Goal: Task Accomplishment & Management: Use online tool/utility

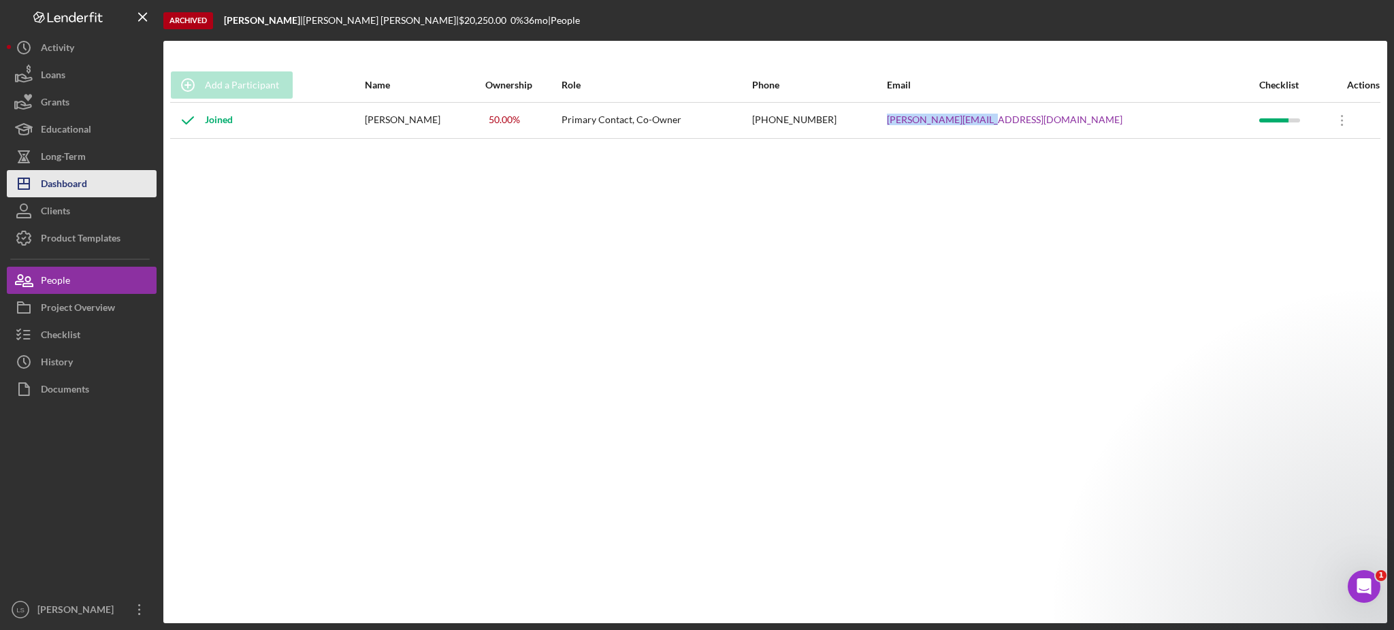
click at [84, 186] on div "Dashboard" at bounding box center [64, 185] width 46 height 31
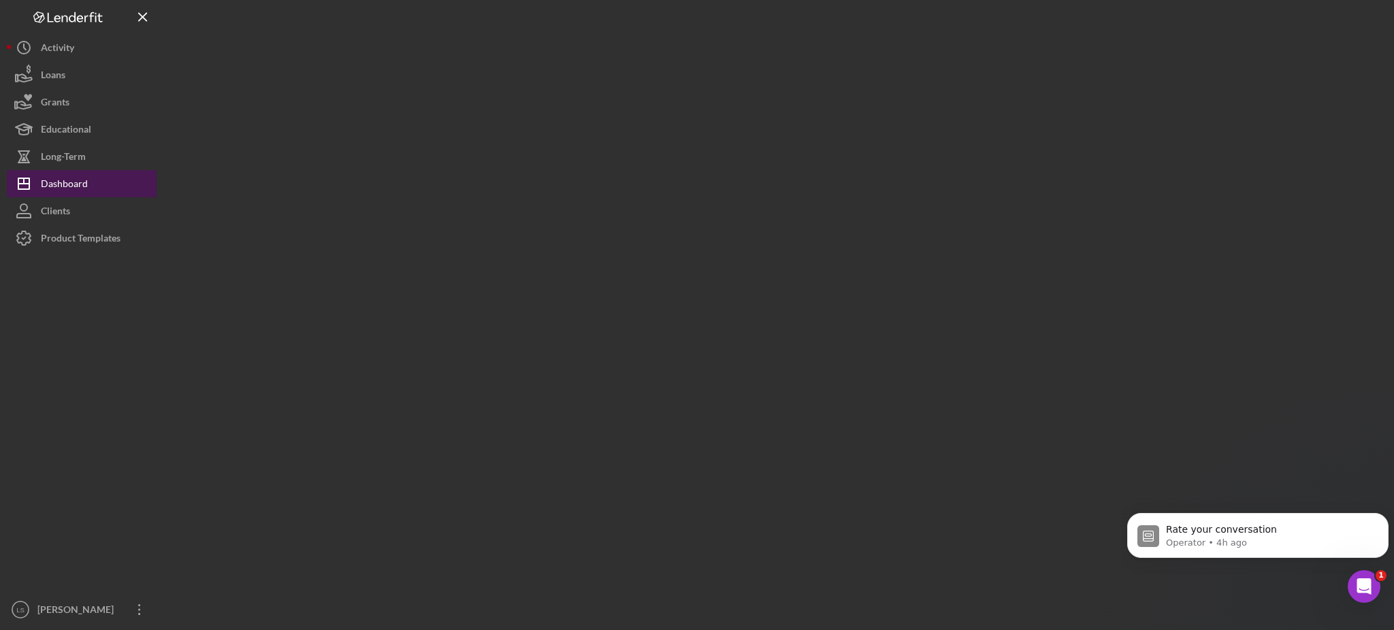
scroll to position [1, 0]
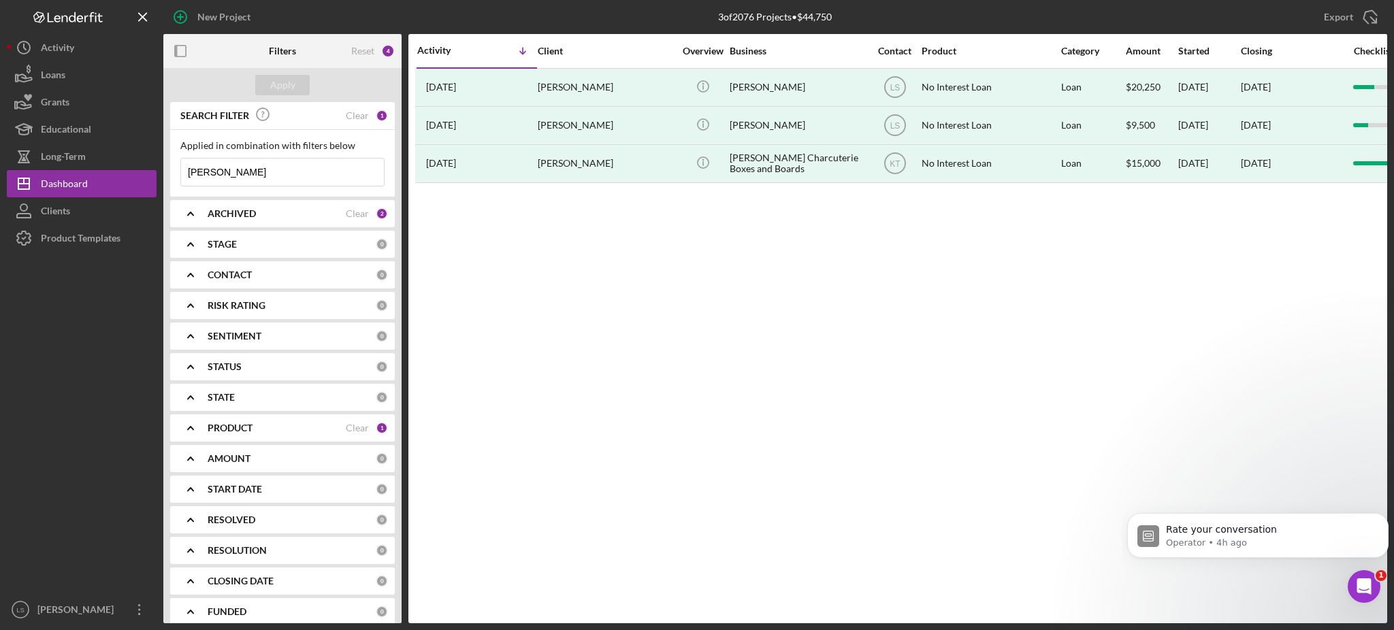
click at [297, 165] on input "[PERSON_NAME]" at bounding box center [282, 172] width 203 height 27
type input "j"
click at [308, 212] on div "ARCHIVED" at bounding box center [277, 213] width 138 height 11
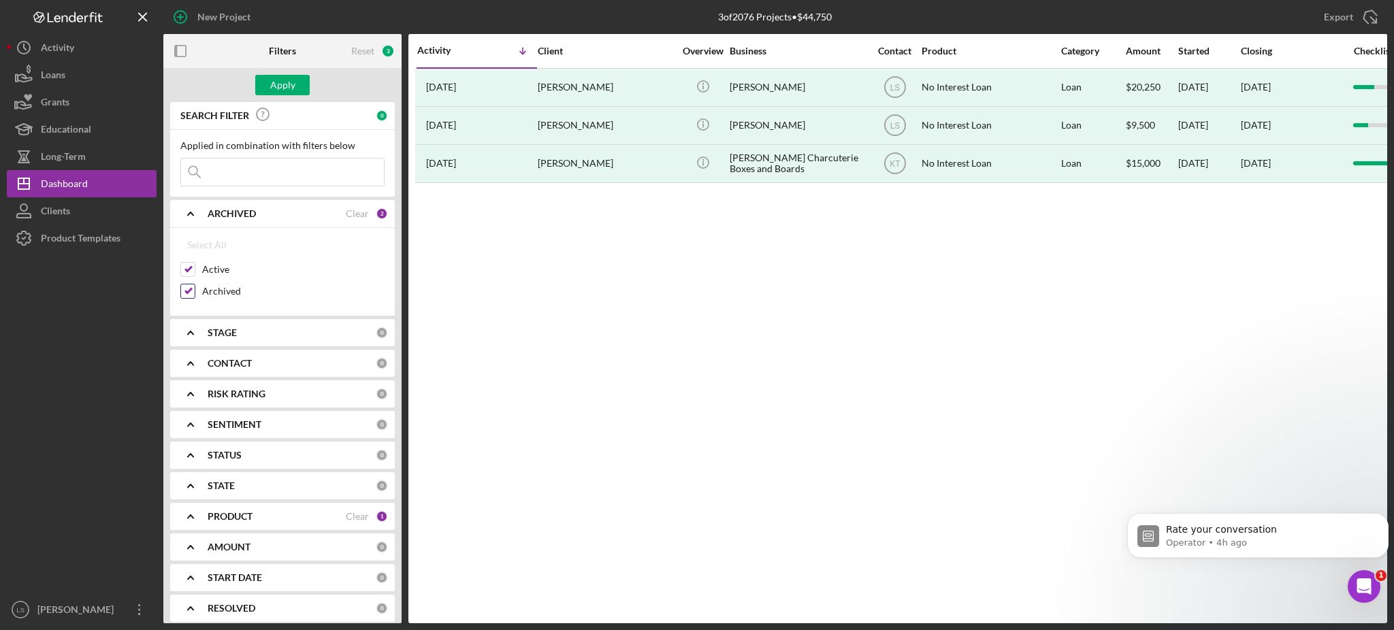
click at [182, 290] on input "Archived" at bounding box center [188, 291] width 14 height 14
checkbox input "false"
click at [276, 82] on div "Apply" at bounding box center [282, 85] width 25 height 20
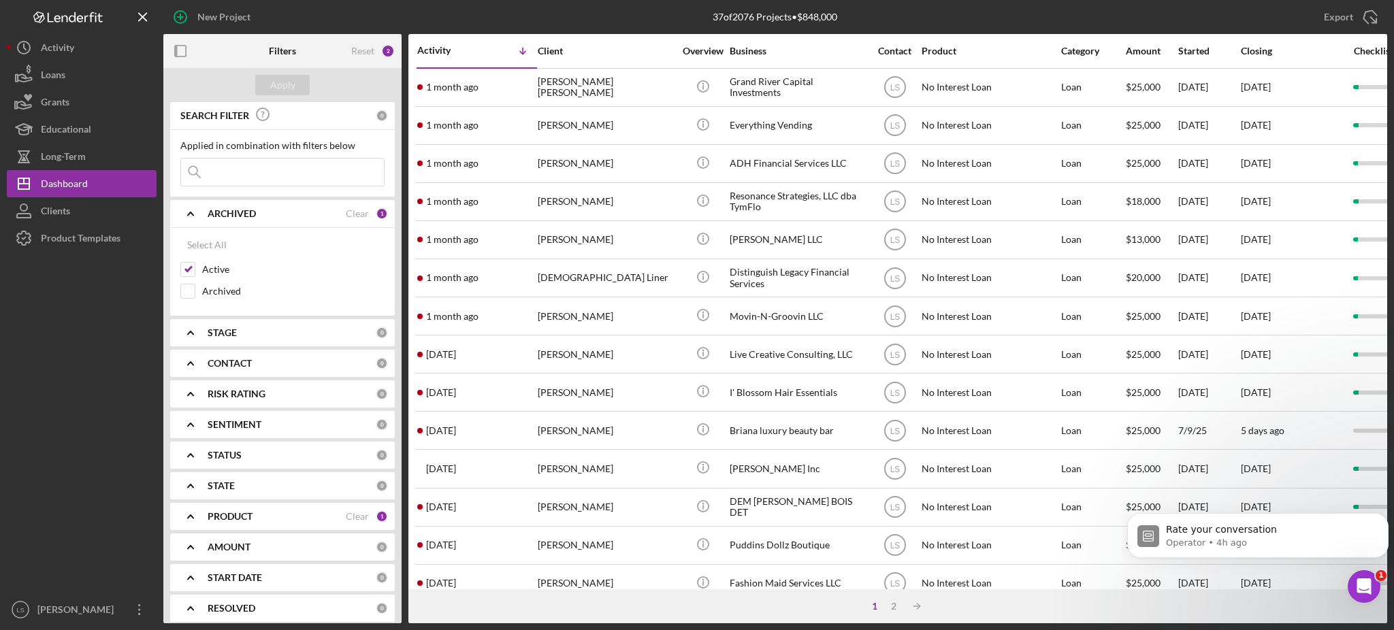
click at [292, 519] on div "PRODUCT" at bounding box center [277, 516] width 138 height 11
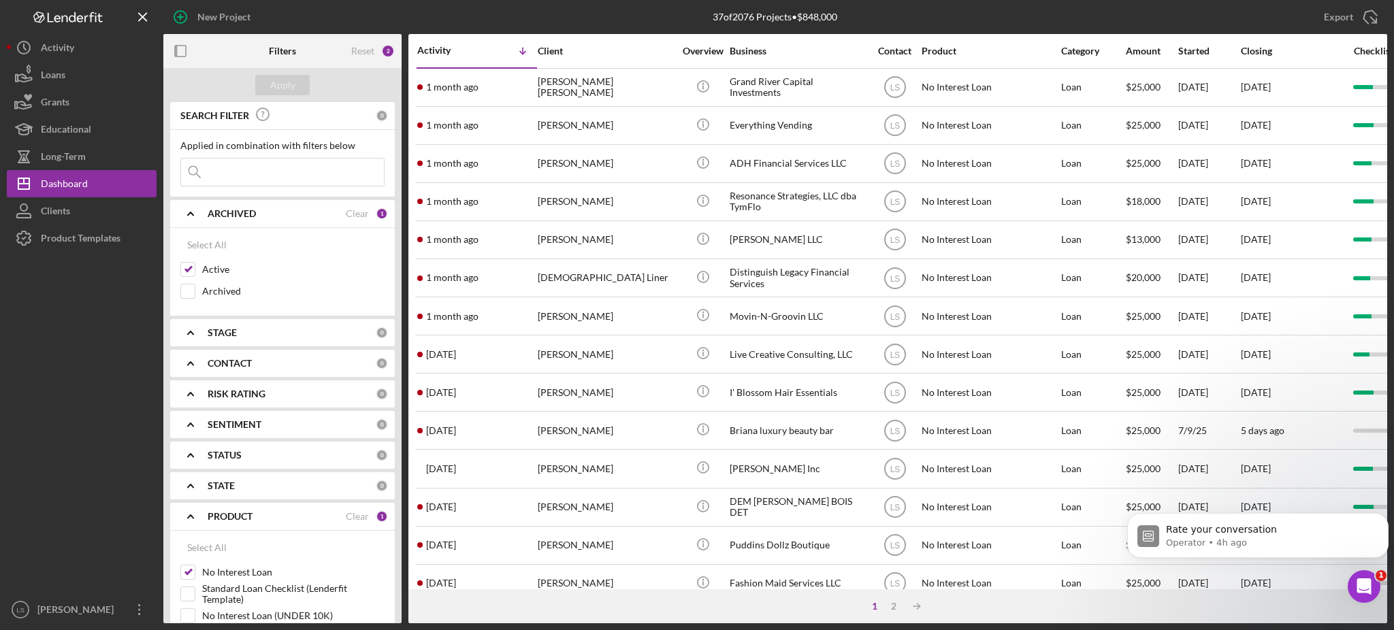
scroll to position [181, 0]
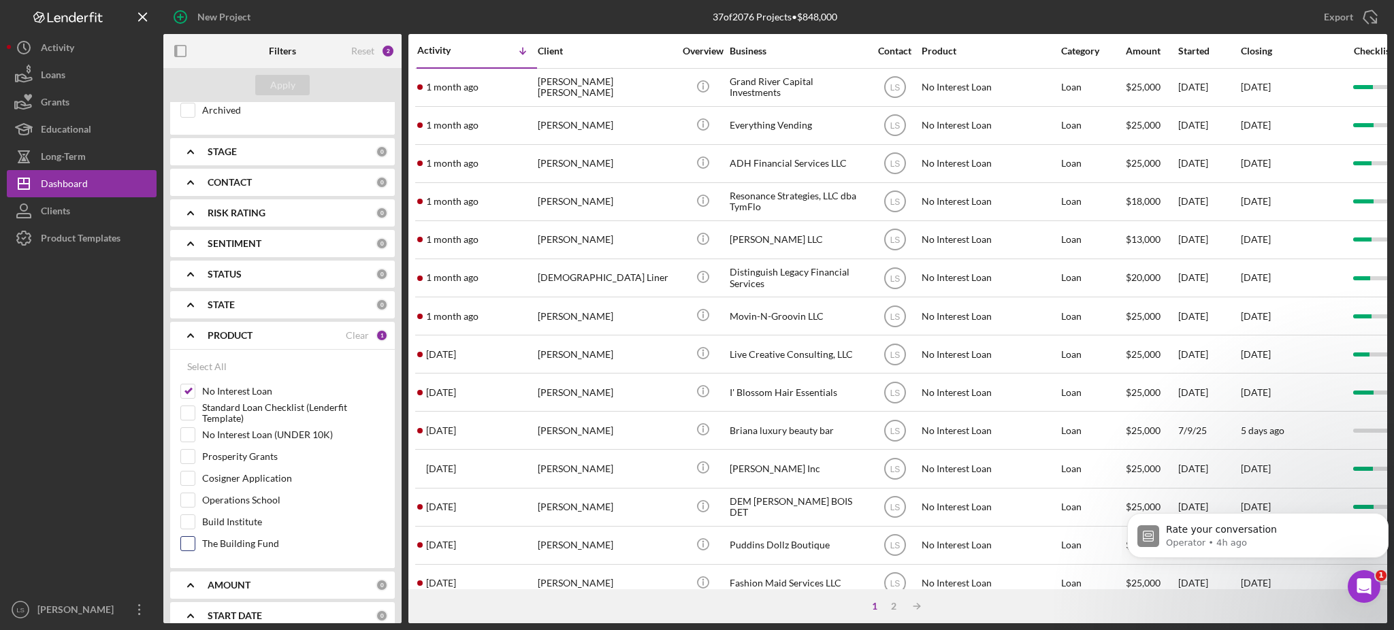
click at [193, 544] on input "The Building Fund" at bounding box center [188, 544] width 14 height 14
checkbox input "true"
click at [191, 391] on input "No Interest Loan" at bounding box center [188, 392] width 14 height 14
checkbox input "false"
click at [299, 82] on button "Apply" at bounding box center [282, 85] width 54 height 20
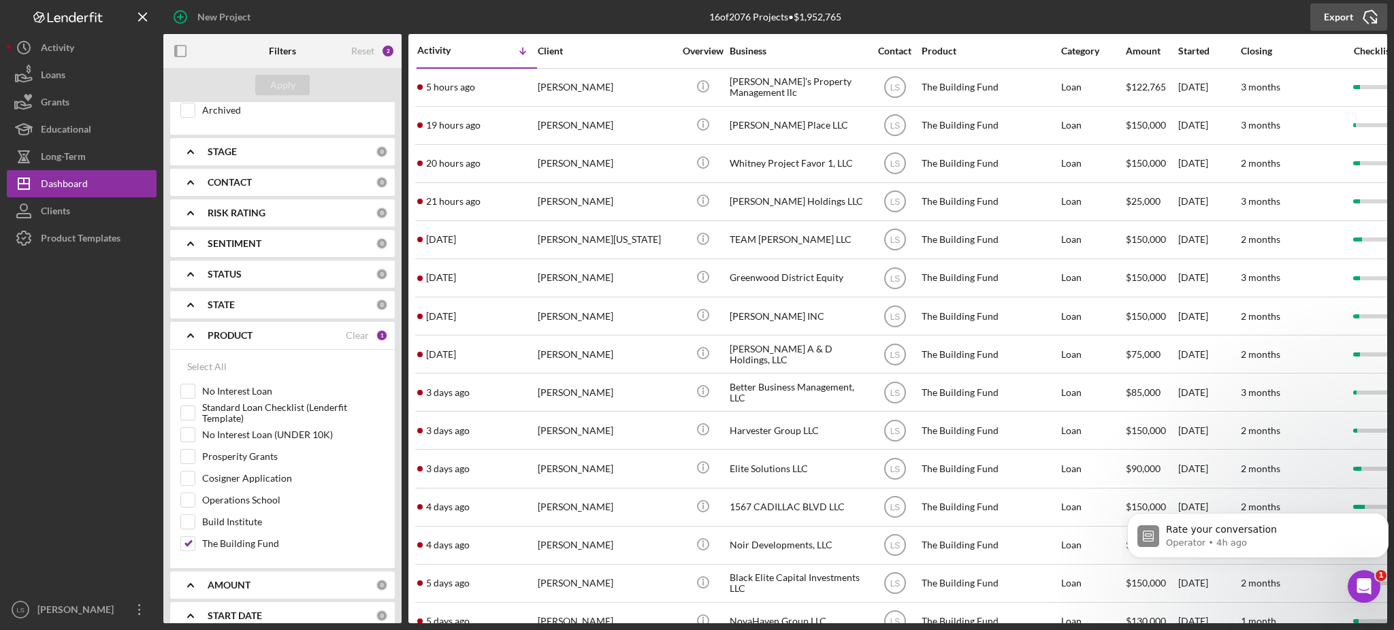
click at [1363, 14] on icon "Icon/Export" at bounding box center [1370, 17] width 34 height 34
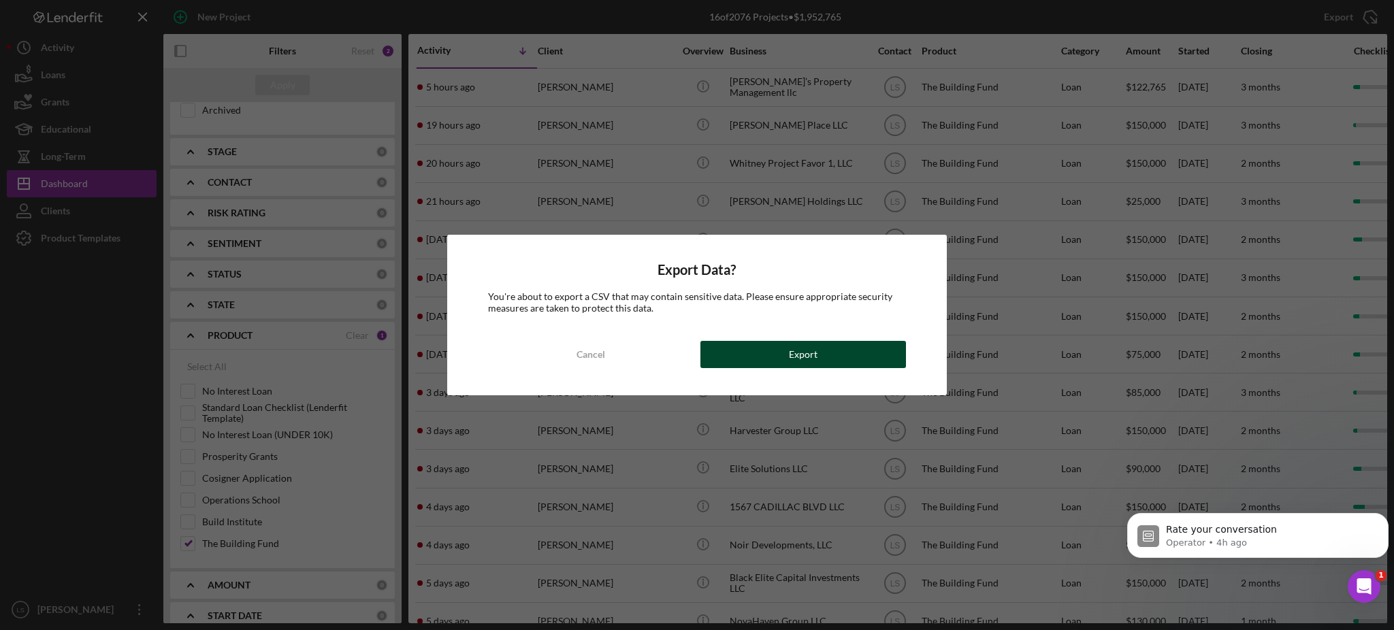
click at [845, 365] on button "Export" at bounding box center [803, 354] width 206 height 27
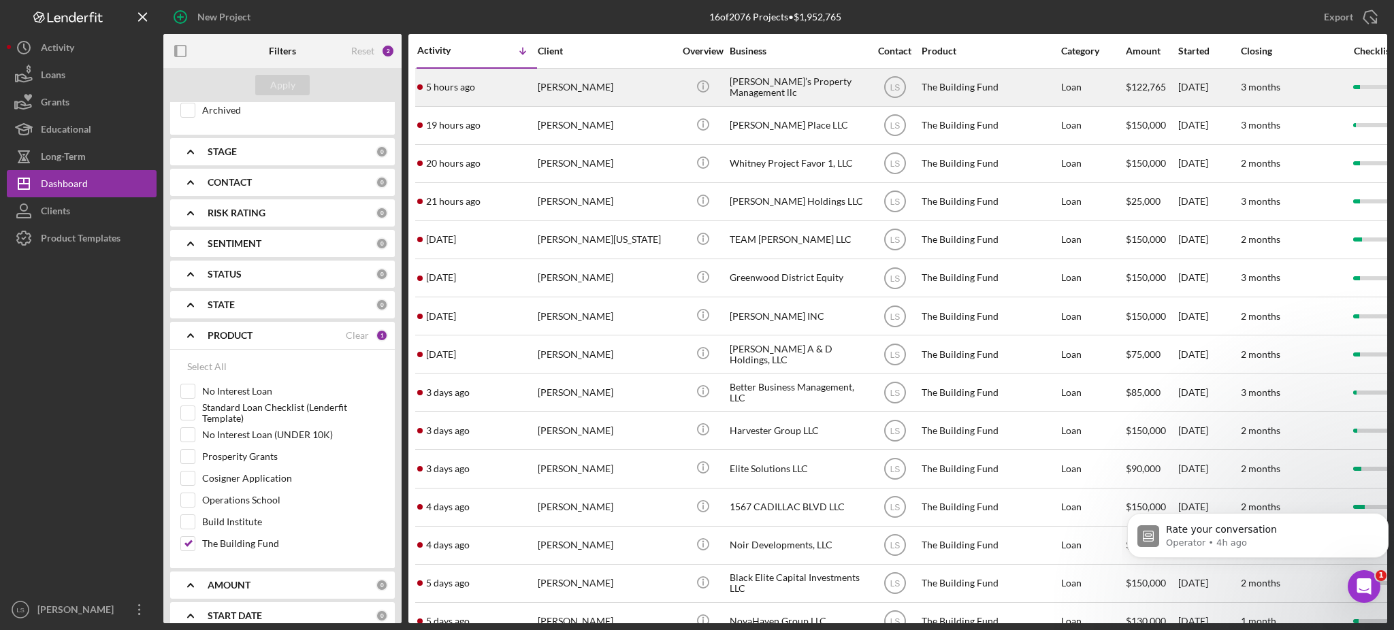
click at [608, 88] on div "[PERSON_NAME]" at bounding box center [606, 87] width 136 height 36
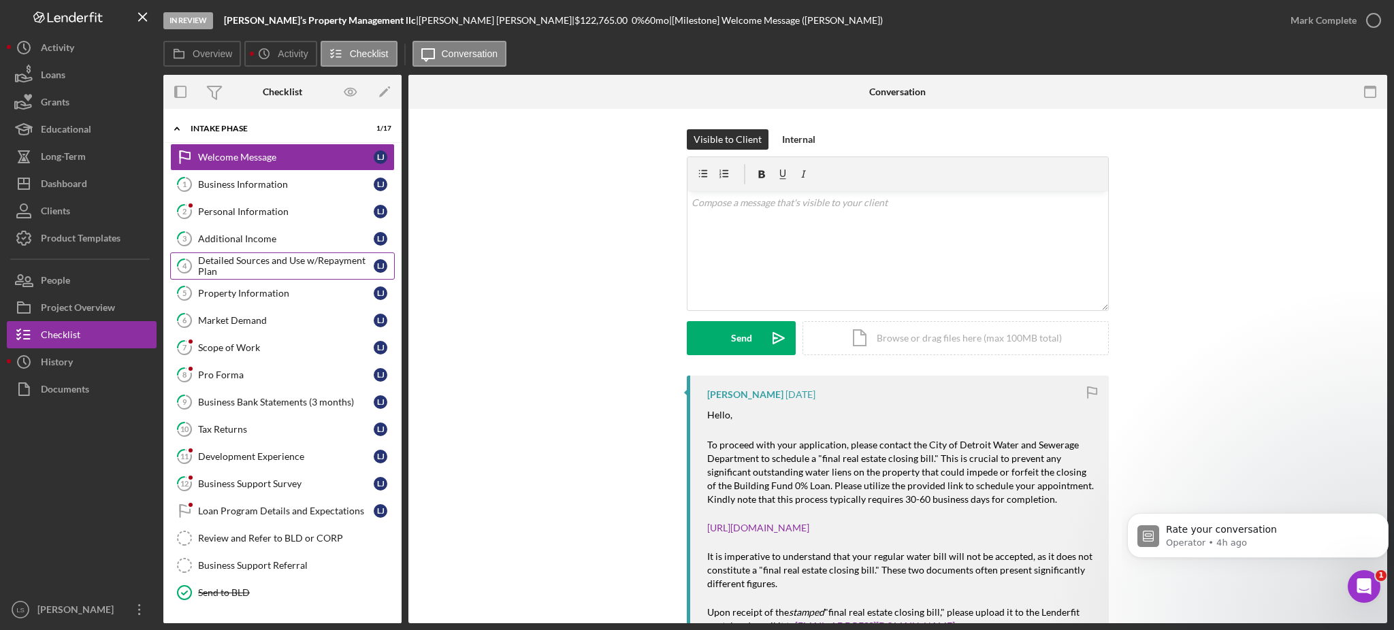
scroll to position [89, 0]
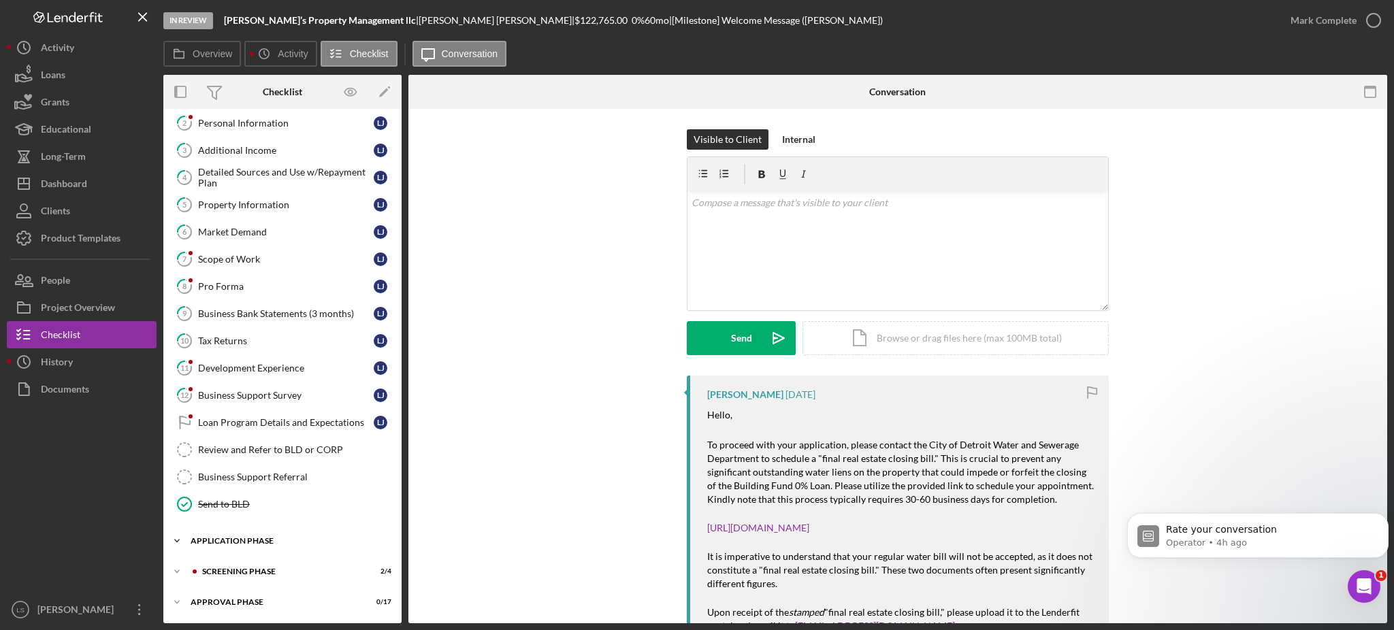
click at [307, 530] on div "Icon/Expander Application Phase 5 / 7" at bounding box center [282, 540] width 238 height 27
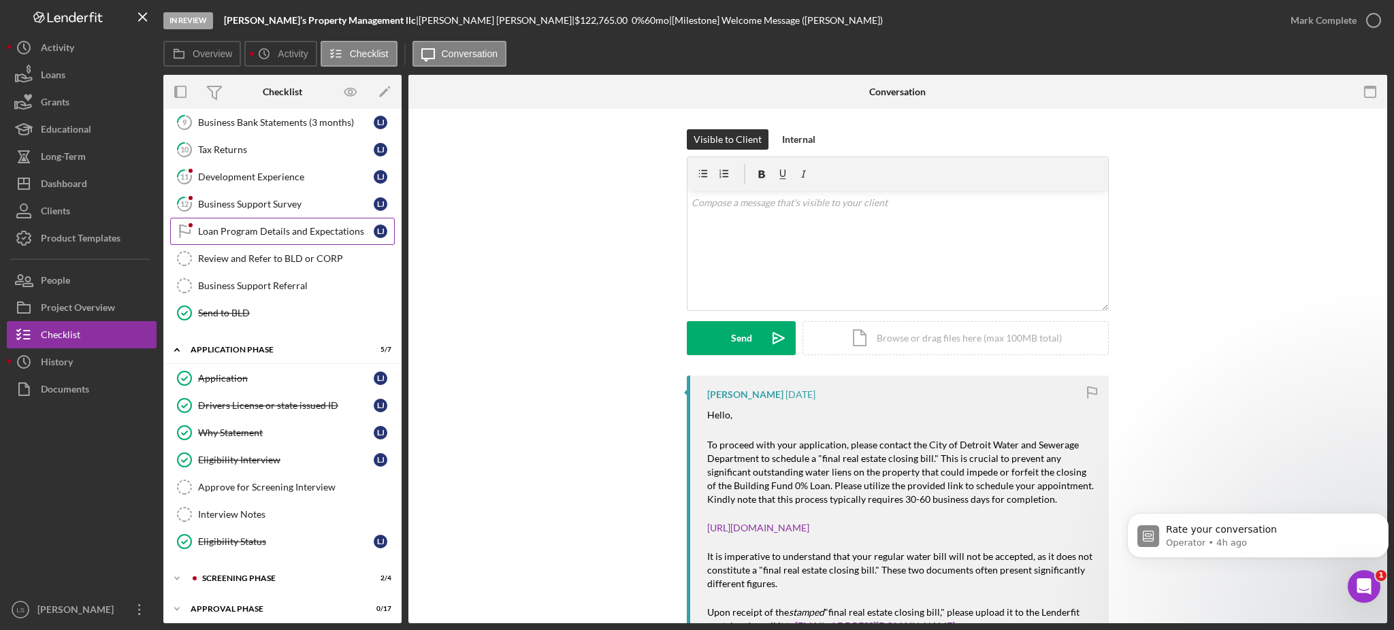
scroll to position [288, 0]
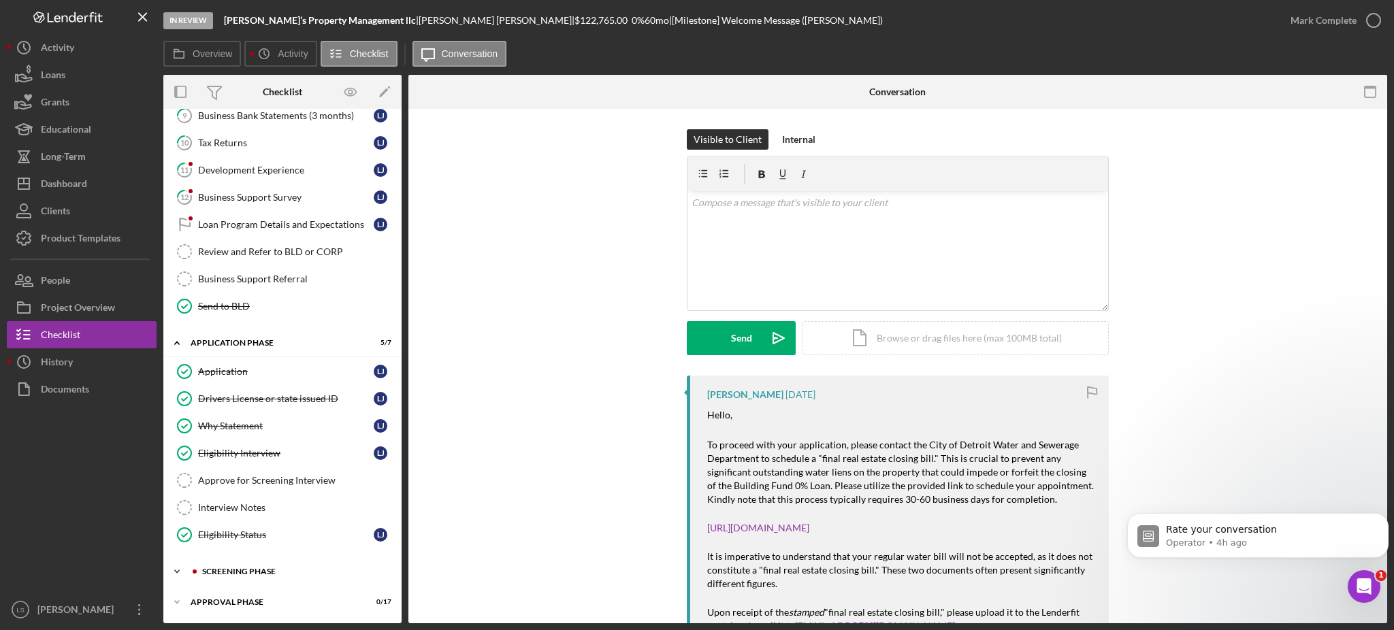
click at [283, 569] on div "Screening Phase" at bounding box center [293, 572] width 182 height 8
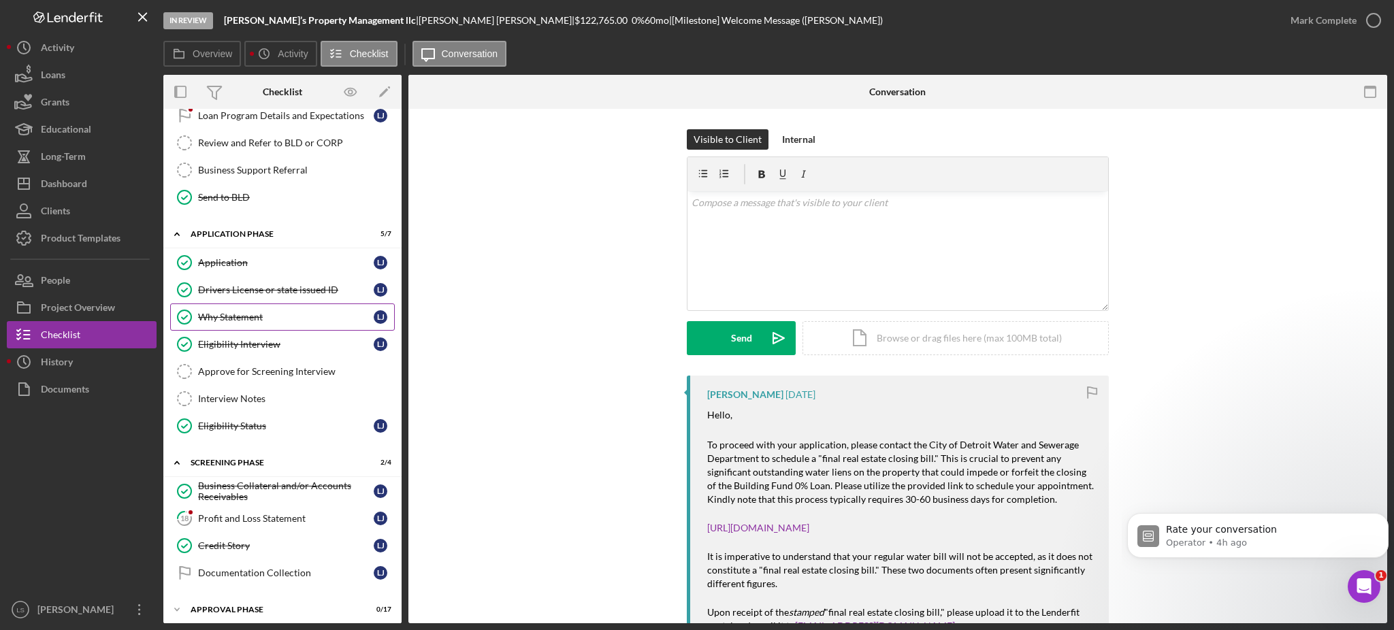
scroll to position [404, 0]
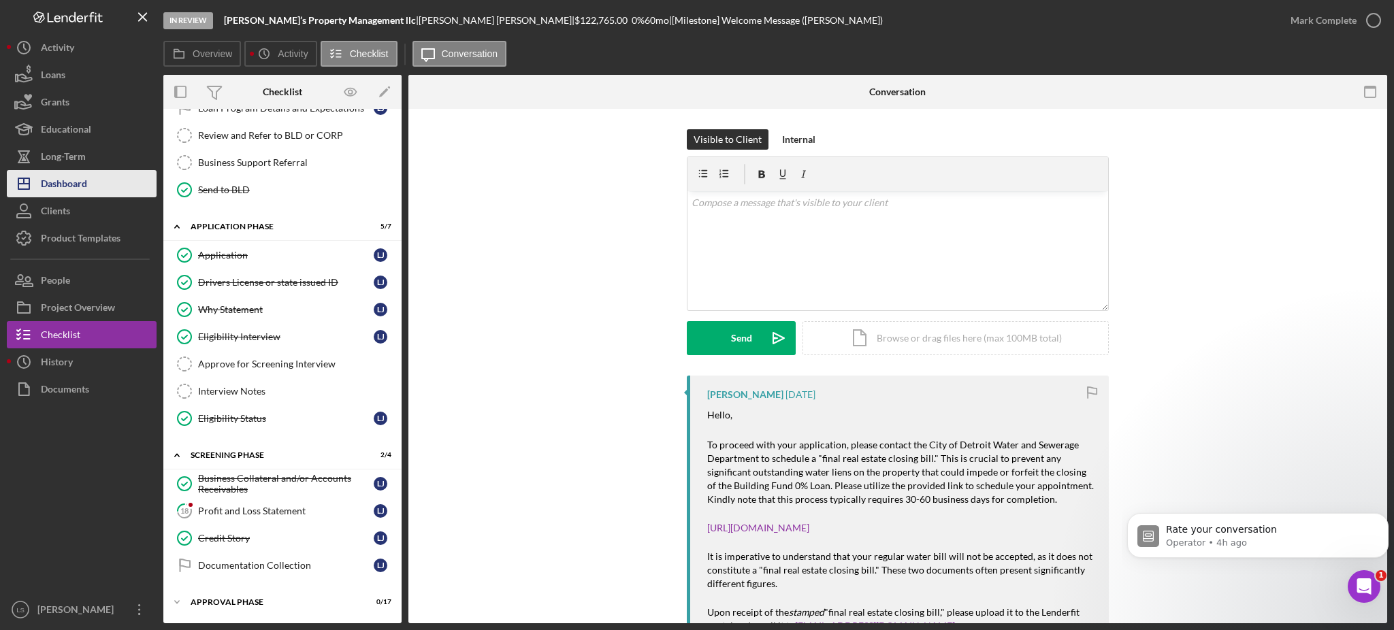
click at [80, 191] on div "Dashboard" at bounding box center [64, 185] width 46 height 31
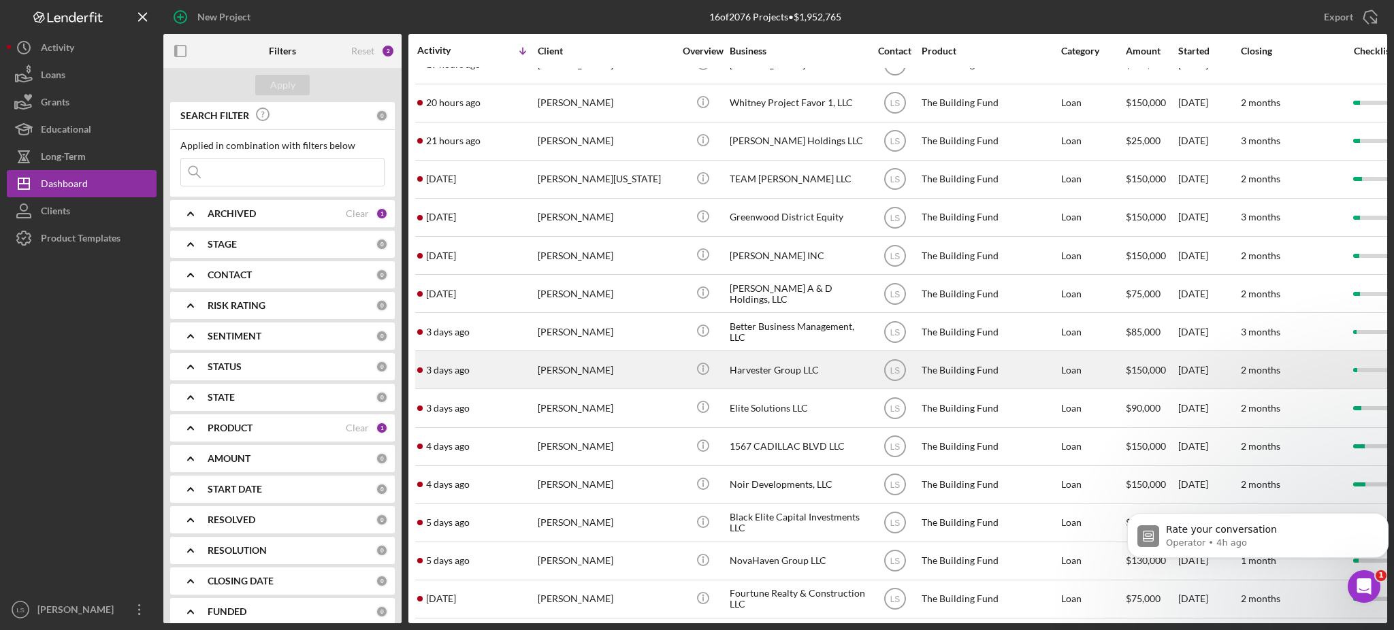
scroll to position [78, 0]
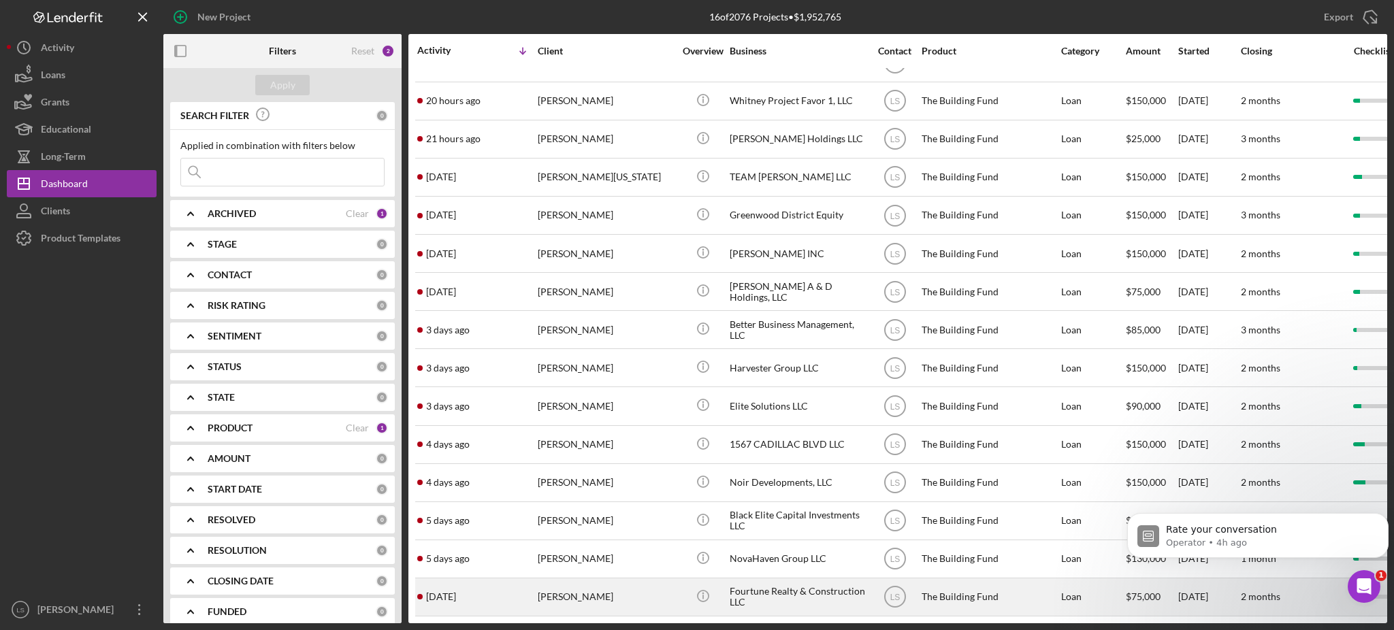
click at [639, 582] on div "[PERSON_NAME]" at bounding box center [606, 597] width 136 height 36
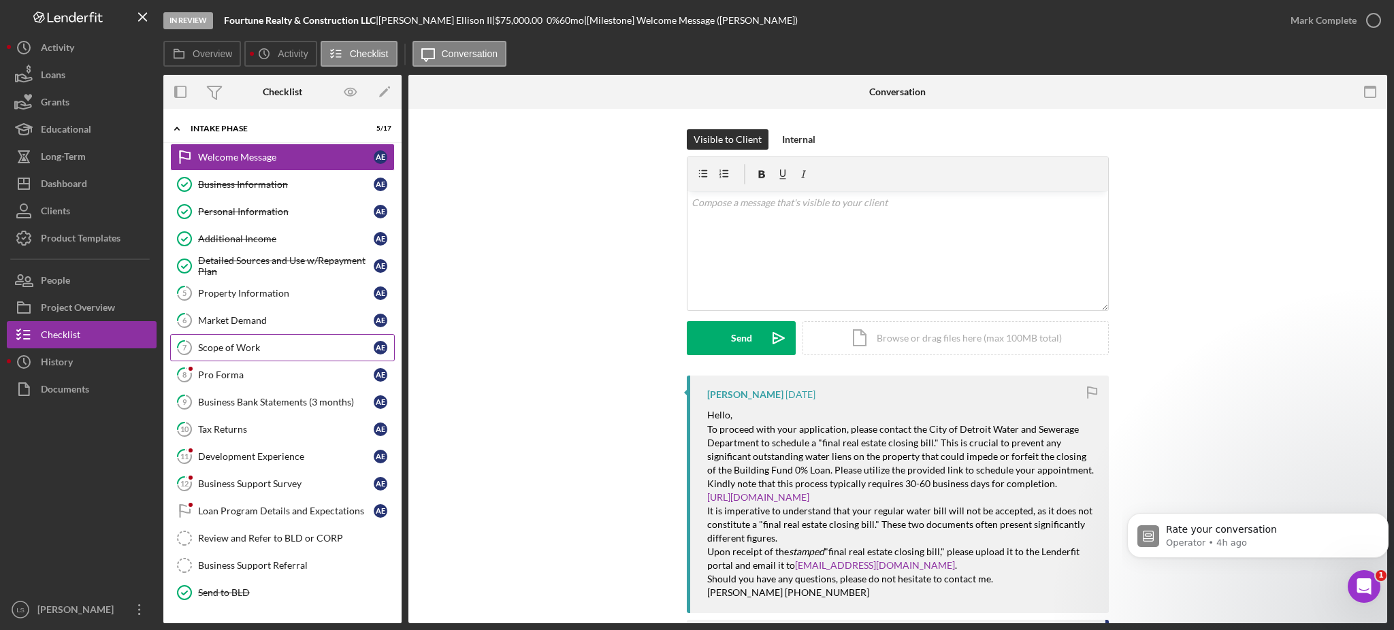
scroll to position [89, 0]
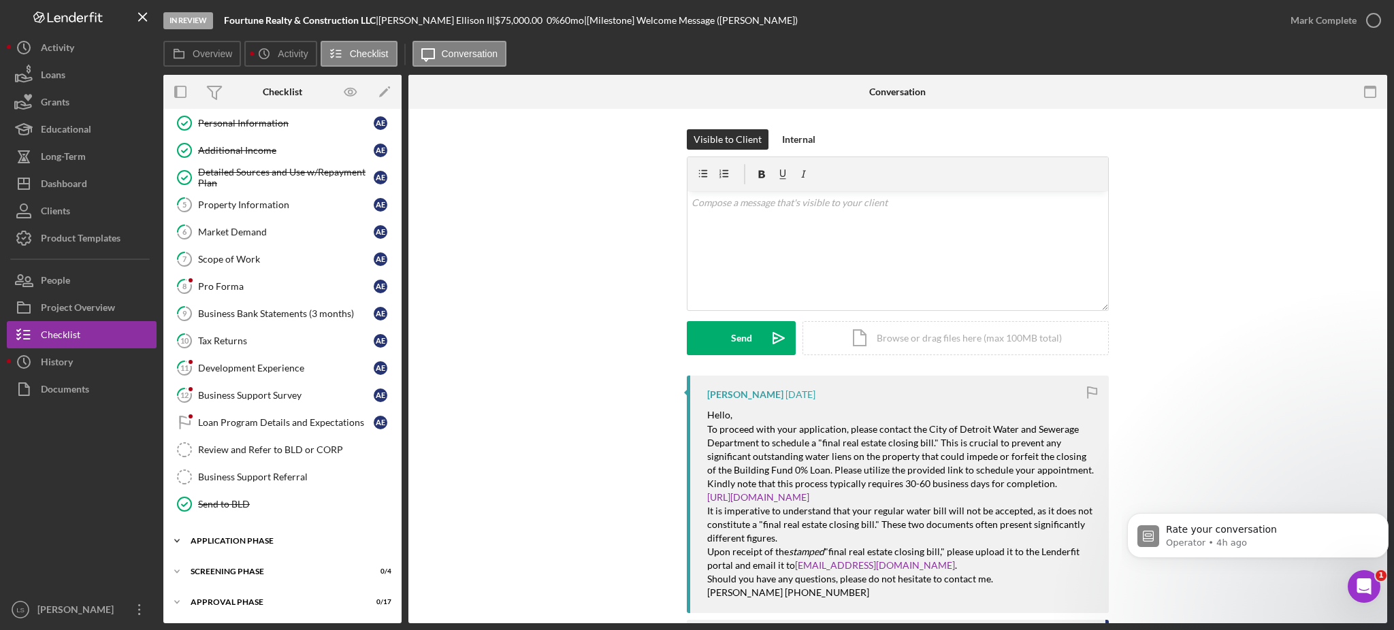
click at [272, 538] on div "Application Phase" at bounding box center [288, 541] width 194 height 8
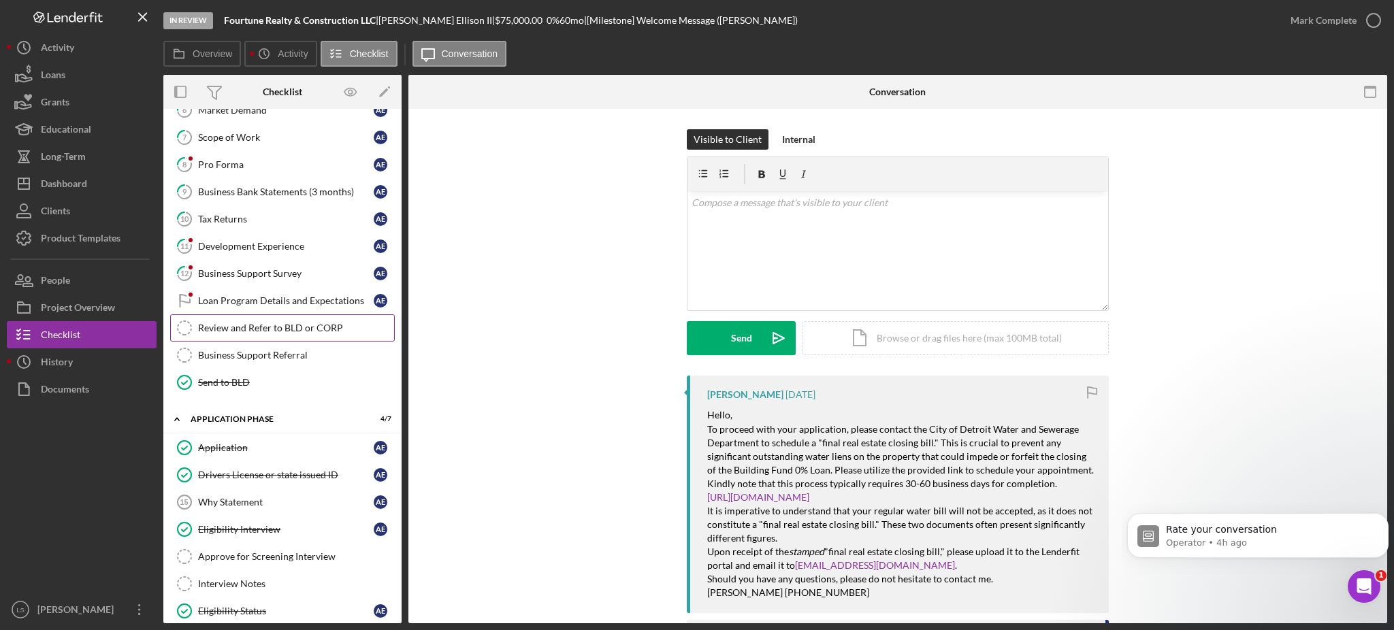
scroll to position [288, 0]
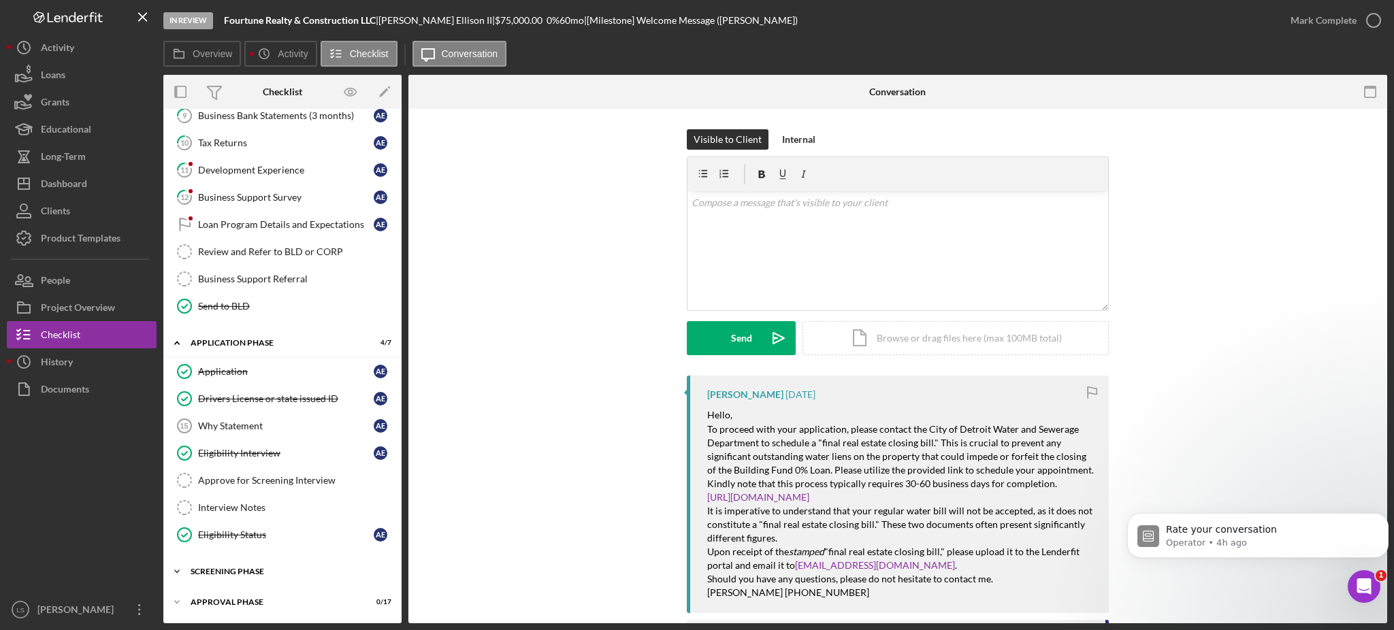
click at [233, 579] on div "Icon/Expander Screening Phase 0 / 4" at bounding box center [282, 571] width 238 height 27
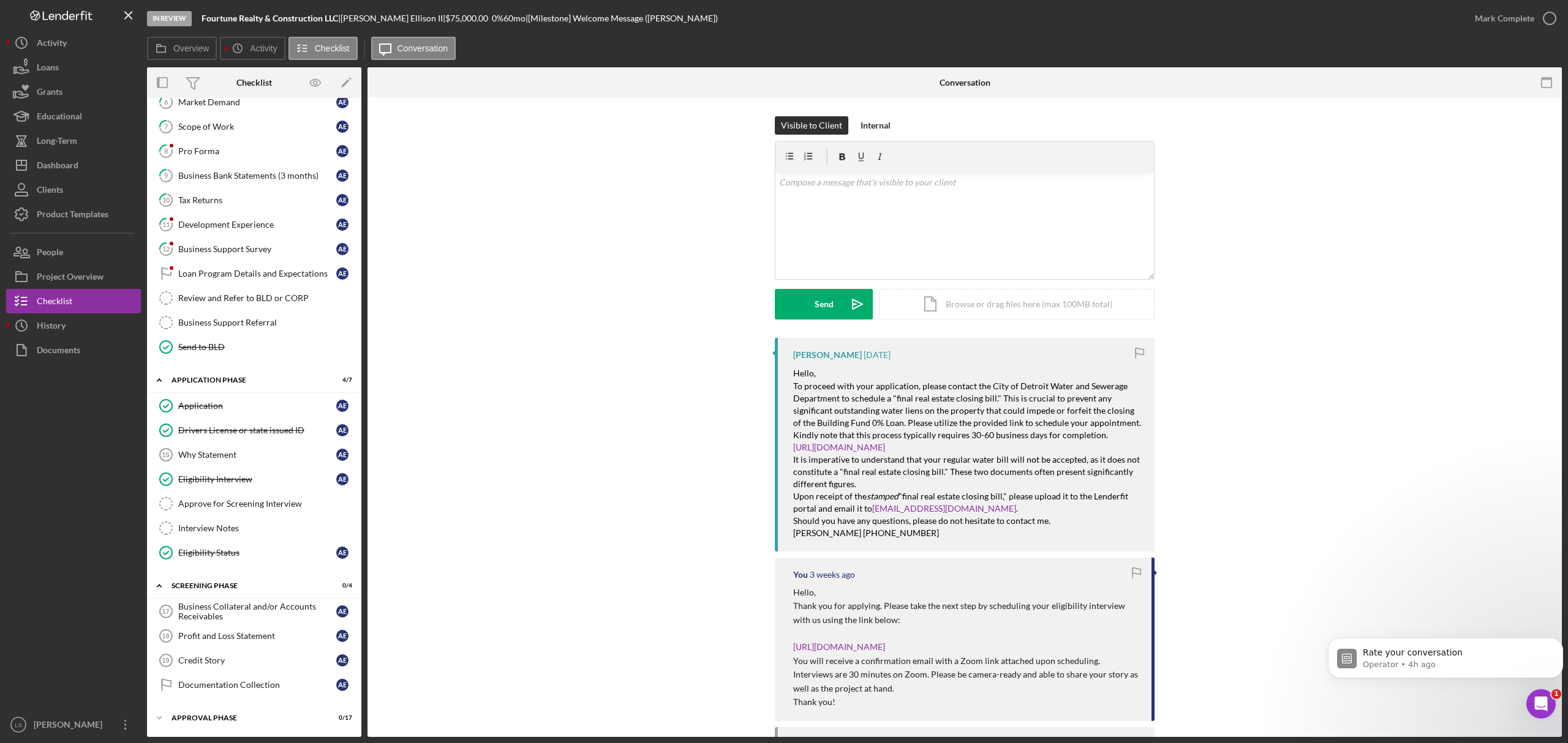
scroll to position [197, 0]
